Goal: Transaction & Acquisition: Book appointment/travel/reservation

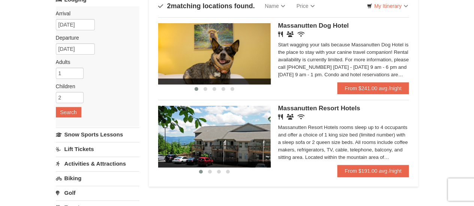
scroll to position [81, 0]
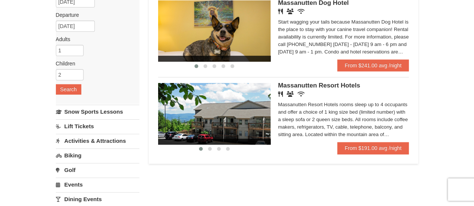
click at [324, 82] on div "‹ › [GEOGRAPHIC_DATA] Hotels Restaurant Banquet Facilities Wireless Internet (f…" at bounding box center [283, 112] width 251 height 71
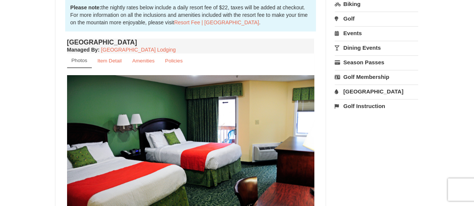
scroll to position [309, 0]
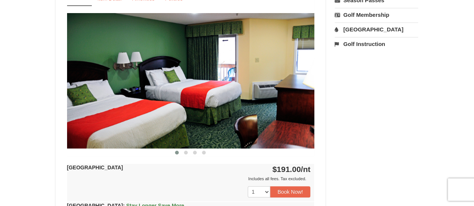
drag, startPoint x: 449, startPoint y: 96, endPoint x: 160, endPoint y: 125, distance: 290.4
click at [160, 125] on div "× <<Back to results Massanutten Resort Hotels Book from $174! 1822 Resort Drive…" at bounding box center [237, 75] width 474 height 716
click at [185, 154] on button at bounding box center [185, 152] width 9 height 7
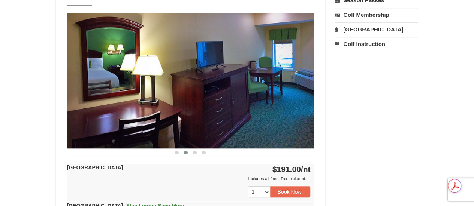
click at [400, 131] on div "Book from $174! 1822 Resort Drive, Massanutten, VA Availability Amenities Polic…" at bounding box center [237, 90] width 363 height 652
